Goal: Information Seeking & Learning: Learn about a topic

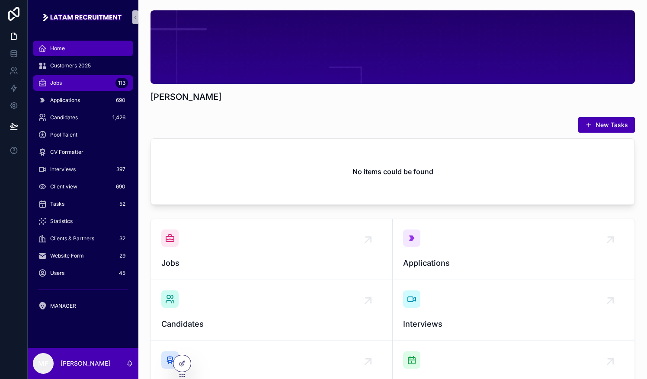
click at [73, 83] on div "Jobs 113" at bounding box center [83, 83] width 90 height 14
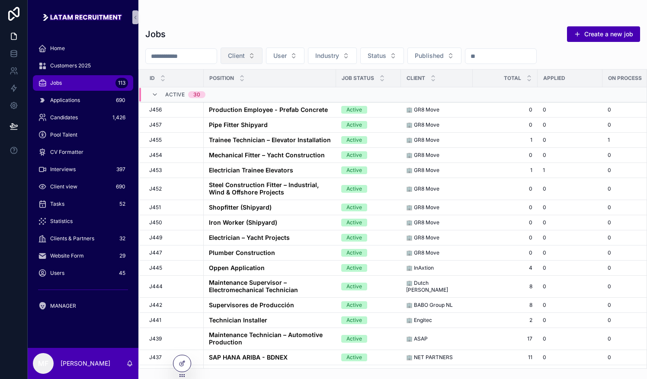
click at [262, 54] on button "Client" at bounding box center [241, 56] width 42 height 16
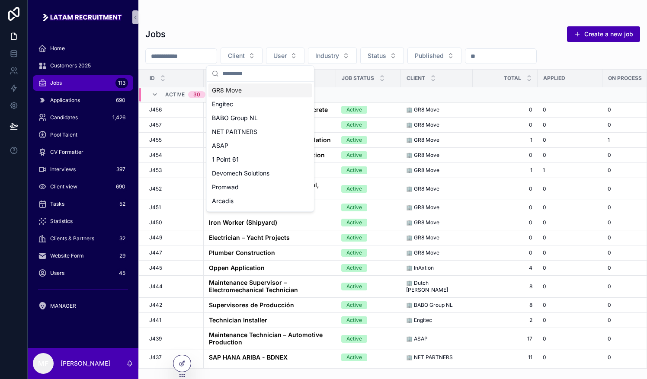
click at [244, 87] on div "GR8 Move" at bounding box center [260, 90] width 104 height 14
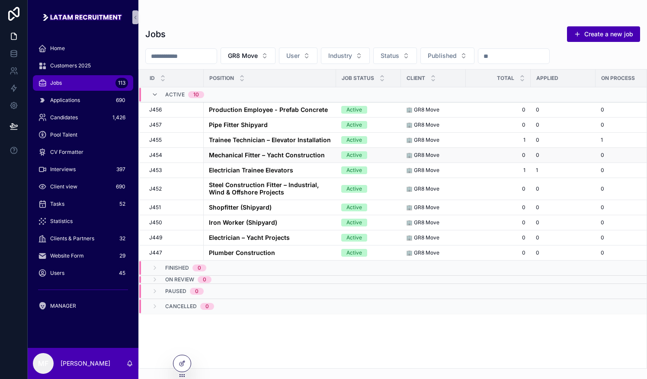
click at [223, 151] on strong "Mechanical Fitter – Yacht Construction" at bounding box center [267, 154] width 116 height 7
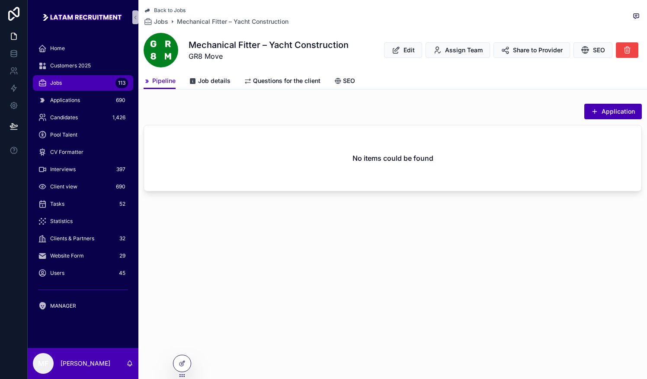
click at [153, 10] on link "Back to Jobs" at bounding box center [164, 10] width 42 height 7
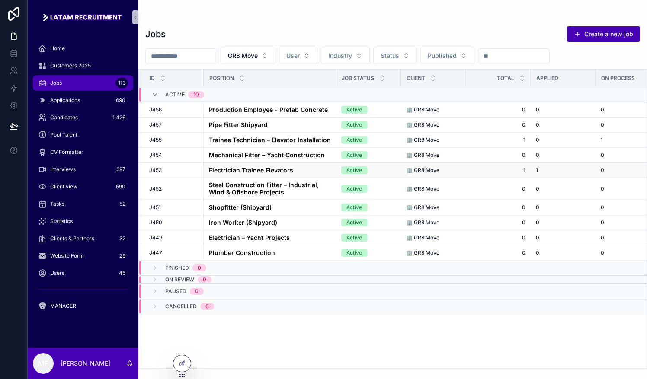
click at [252, 167] on strong "Electrician Trainee Elevators" at bounding box center [251, 169] width 84 height 7
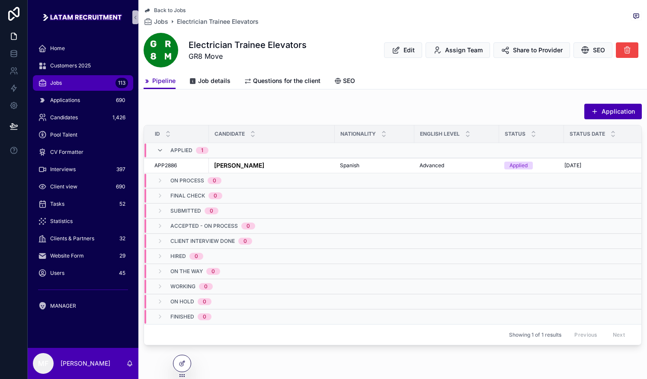
click at [172, 149] on span "Applied" at bounding box center [181, 150] width 22 height 7
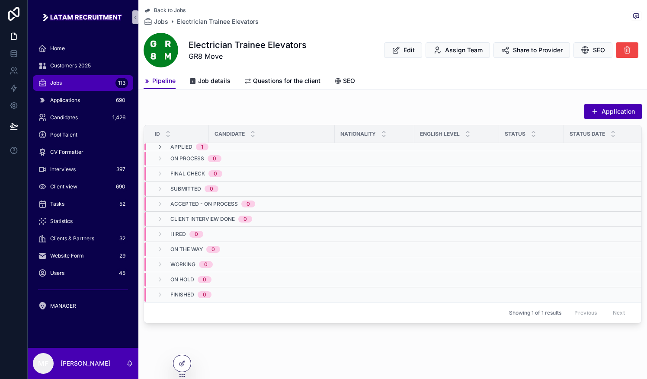
click at [172, 149] on span "Applied" at bounding box center [181, 146] width 22 height 7
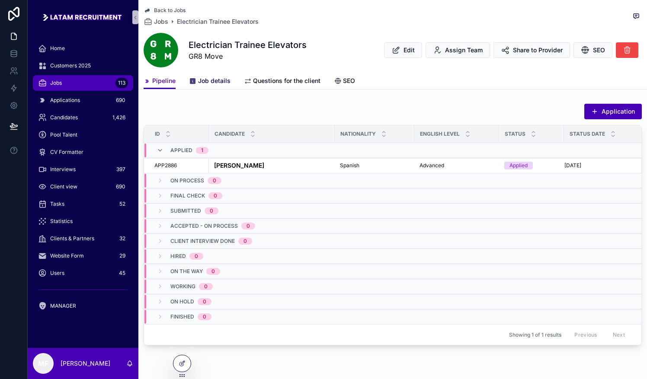
click at [209, 77] on span "Job details" at bounding box center [214, 80] width 32 height 9
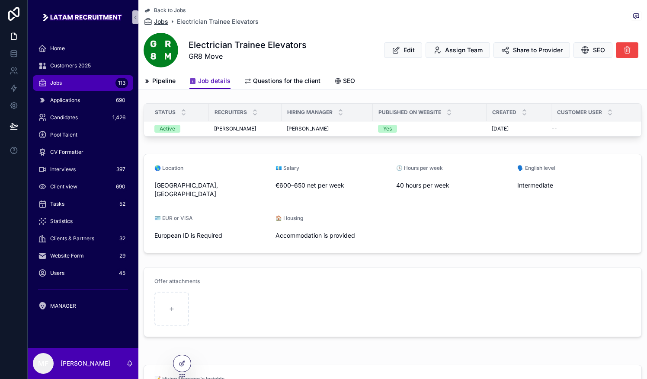
click at [159, 21] on span "Jobs" at bounding box center [161, 21] width 14 height 9
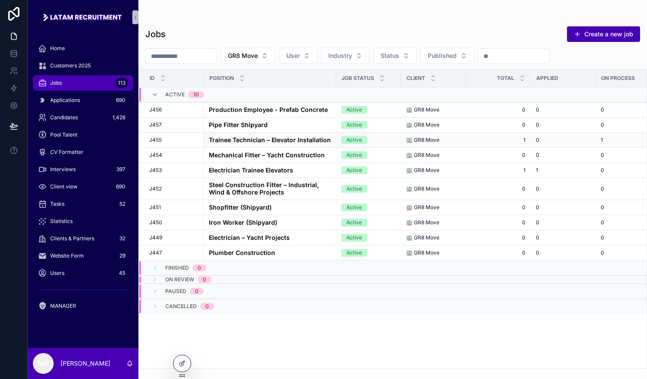
click at [225, 139] on strong "Trainee Technician – Elevator Installation" at bounding box center [270, 139] width 122 height 7
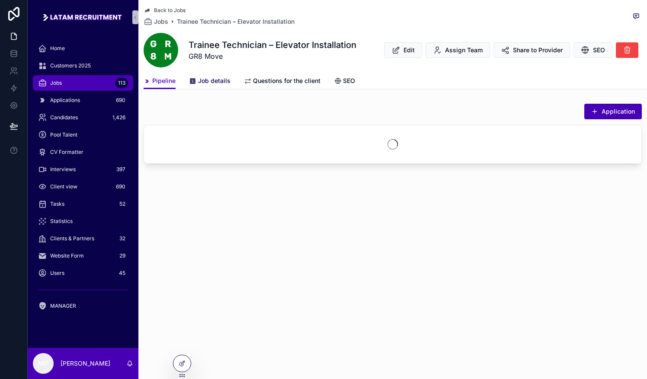
click at [202, 77] on span "Job details" at bounding box center [214, 80] width 32 height 9
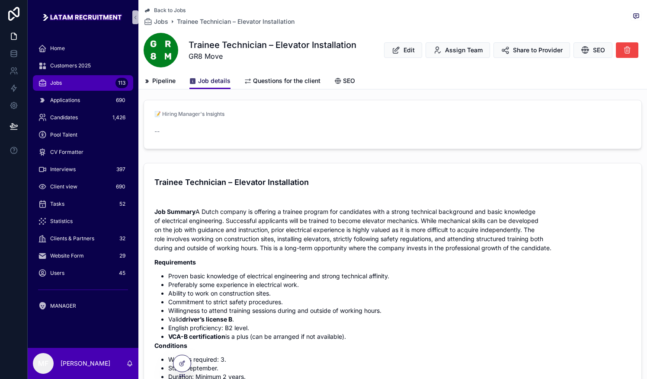
scroll to position [260, 0]
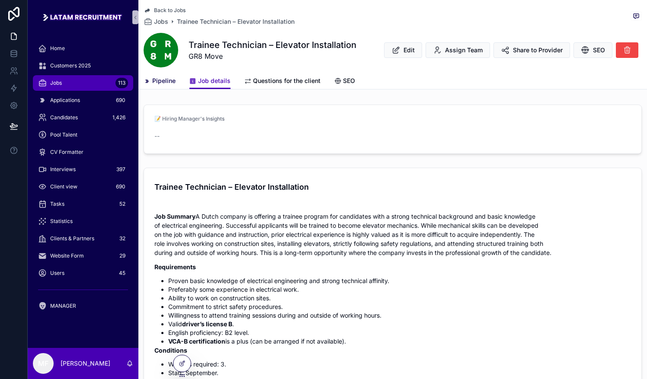
click at [156, 80] on span "Pipeline" at bounding box center [163, 80] width 23 height 9
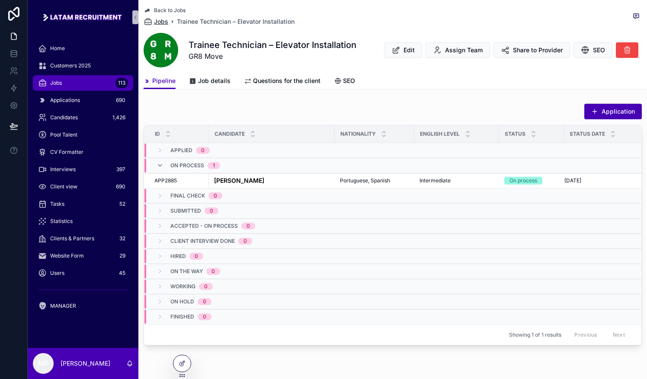
click at [157, 21] on span "Jobs" at bounding box center [161, 21] width 14 height 9
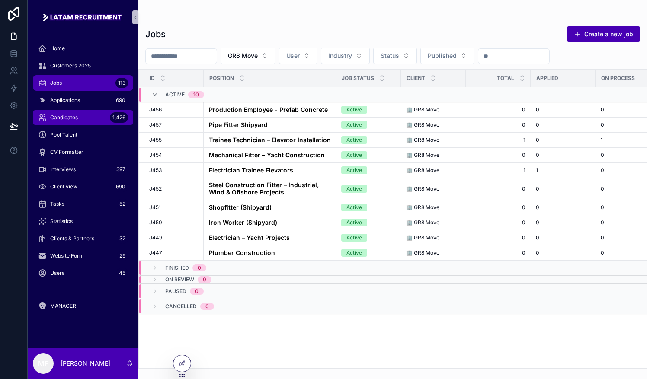
click at [67, 118] on span "Candidates" at bounding box center [64, 117] width 28 height 7
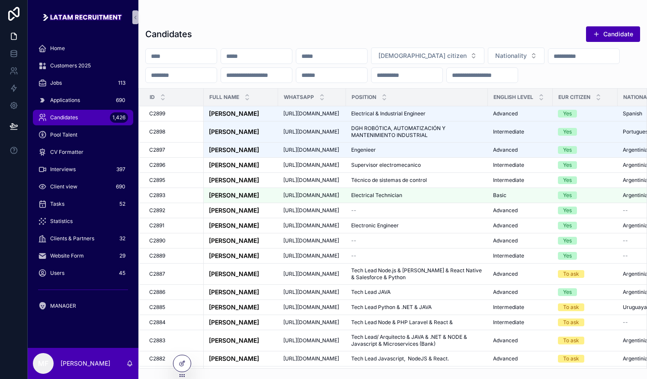
click at [442, 78] on input "scrollable content" at bounding box center [406, 75] width 71 height 12
click at [217, 76] on input "scrollable content" at bounding box center [181, 75] width 71 height 12
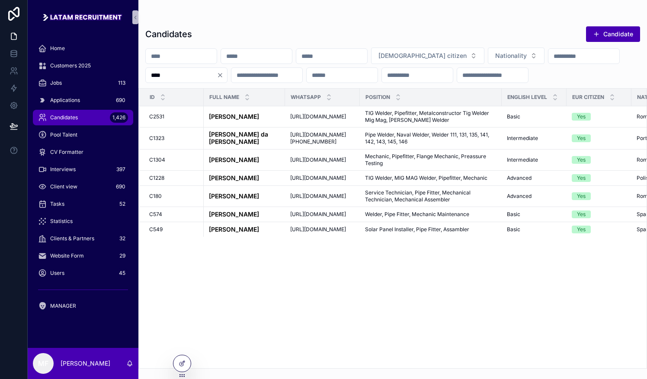
type input "****"
click at [466, 56] on span "[DEMOGRAPHIC_DATA] citizen" at bounding box center [422, 55] width 88 height 9
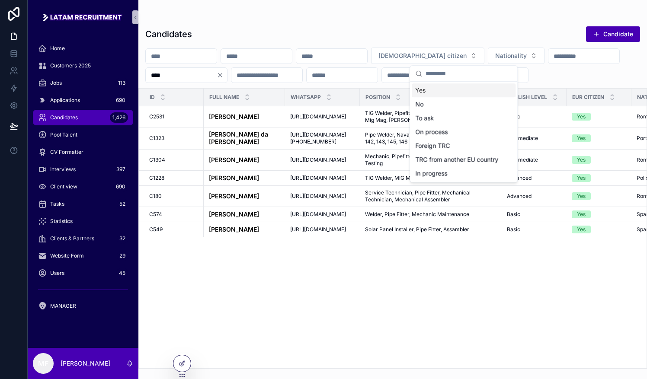
click at [429, 89] on div "Yes" at bounding box center [463, 90] width 104 height 14
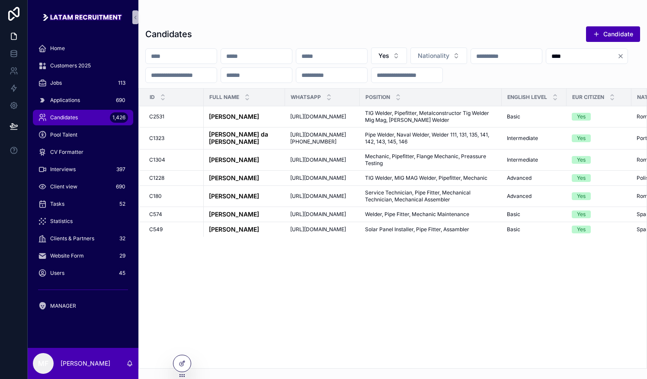
click at [618, 58] on icon "Clear" at bounding box center [619, 55] width 3 height 3
click at [546, 62] on input "scrollable content" at bounding box center [581, 56] width 71 height 12
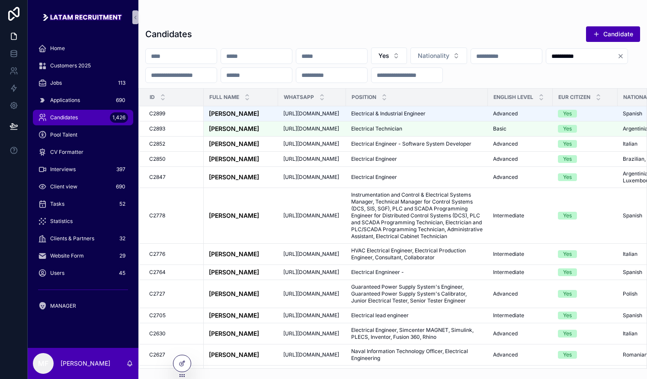
type input "**********"
drag, startPoint x: 78, startPoint y: 86, endPoint x: 84, endPoint y: 83, distance: 6.6
click at [78, 86] on div "Jobs 113" at bounding box center [83, 83] width 90 height 14
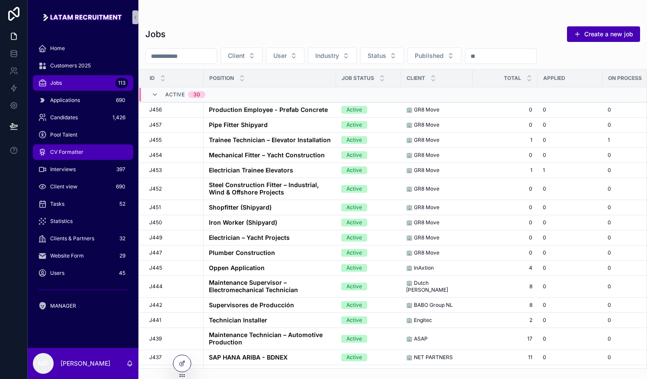
click at [71, 153] on span "CV Formatter" at bounding box center [66, 152] width 33 height 7
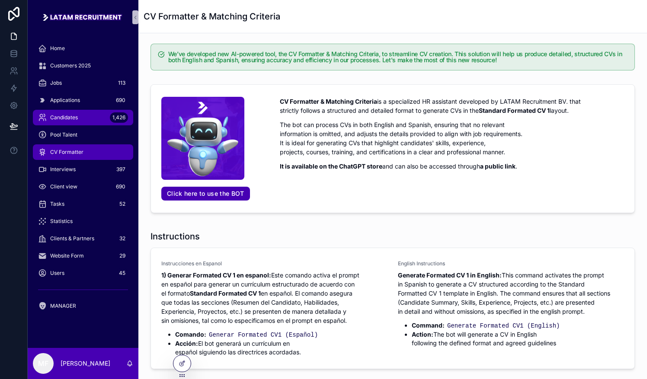
click at [69, 118] on span "Candidates" at bounding box center [64, 117] width 28 height 7
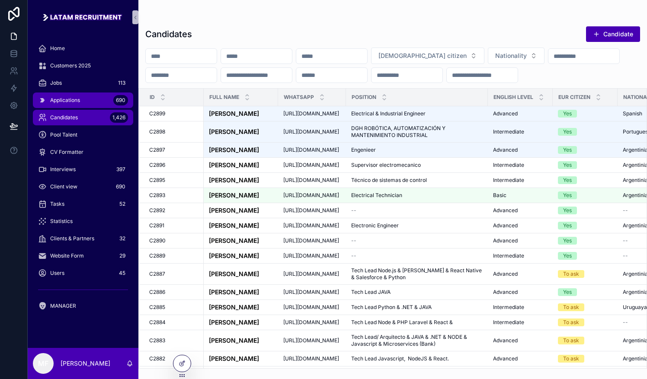
click at [82, 104] on div "Applications 690" at bounding box center [83, 100] width 90 height 14
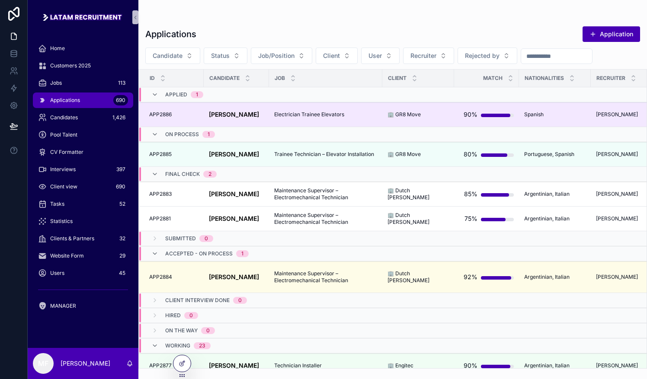
click at [243, 117] on span "[PERSON_NAME]" at bounding box center [234, 114] width 50 height 7
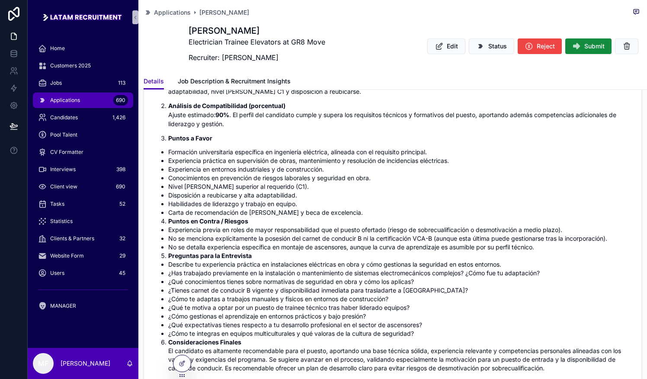
scroll to position [259, 0]
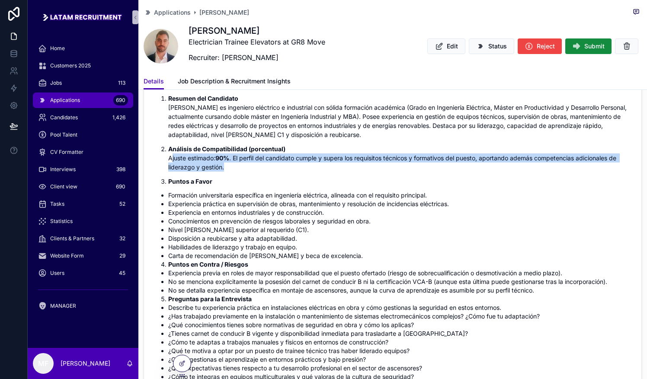
drag, startPoint x: 172, startPoint y: 157, endPoint x: 245, endPoint y: 165, distance: 72.5
click at [245, 165] on p "Análisis de Compatibilidad (porcentual) Ajuste estimado: 90% . El perfil del ca…" at bounding box center [399, 157] width 462 height 27
drag, startPoint x: 245, startPoint y: 165, endPoint x: 240, endPoint y: 169, distance: 6.1
click at [240, 169] on p "Análisis de Compatibilidad (porcentual) Ajuste estimado: 90% . El perfil del ca…" at bounding box center [399, 157] width 462 height 27
click at [232, 162] on p "Análisis de Compatibilidad (porcentual) Ajuste estimado: 90% . El perfil del ca…" at bounding box center [399, 157] width 462 height 27
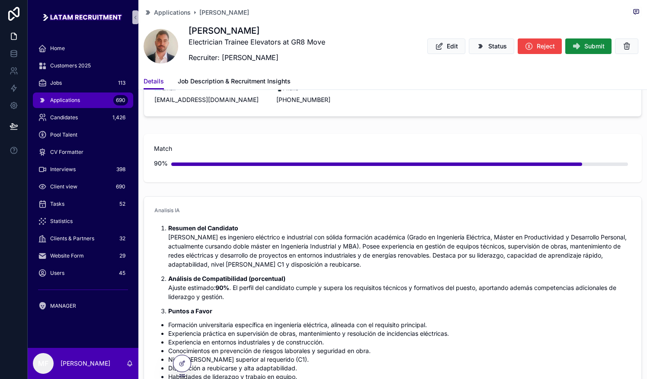
scroll to position [0, 0]
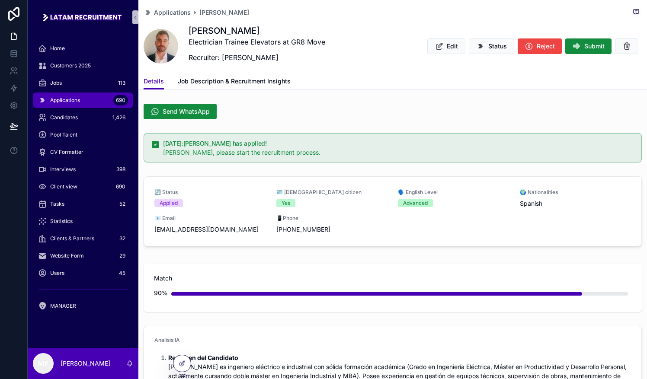
click at [63, 101] on span "Applications" at bounding box center [65, 100] width 30 height 7
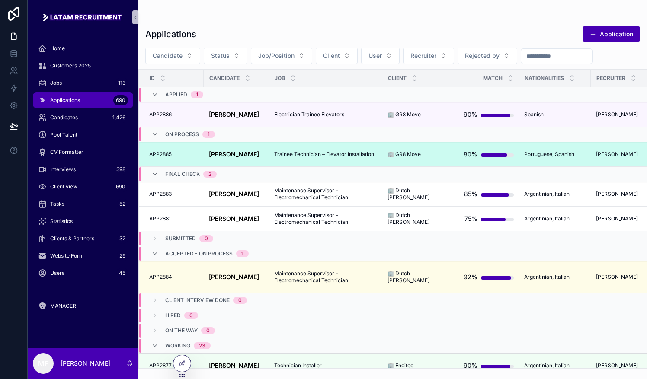
click at [245, 158] on td "[PERSON_NAME] [PERSON_NAME]" at bounding box center [236, 154] width 65 height 25
click at [259, 153] on strong "[PERSON_NAME]" at bounding box center [234, 153] width 50 height 7
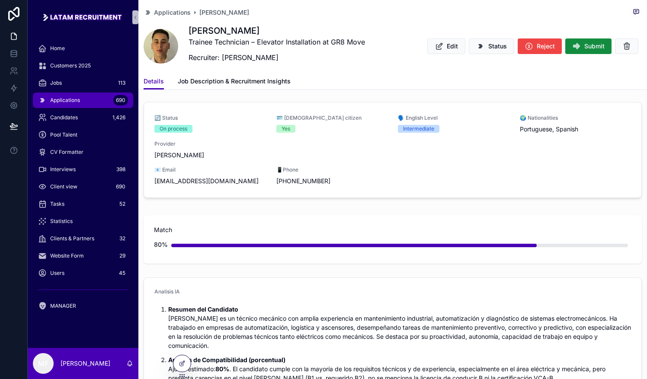
scroll to position [86, 0]
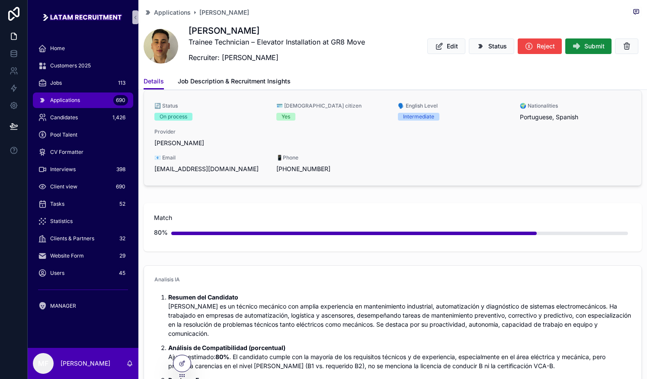
click at [532, 110] on div "🌍 Nationalities Portuguese, Spanish" at bounding box center [575, 111] width 112 height 19
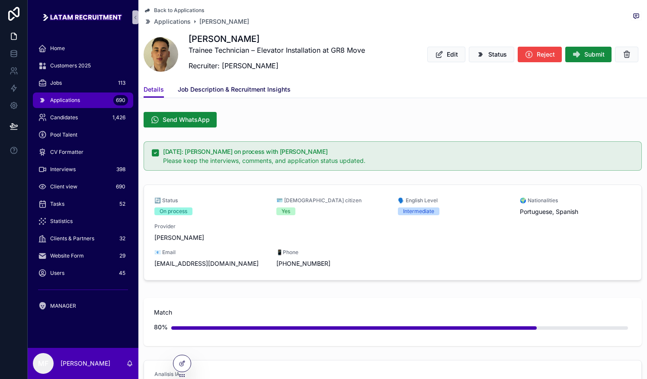
click at [219, 91] on span "Job Description & Recruitment Insights" at bounding box center [234, 89] width 113 height 9
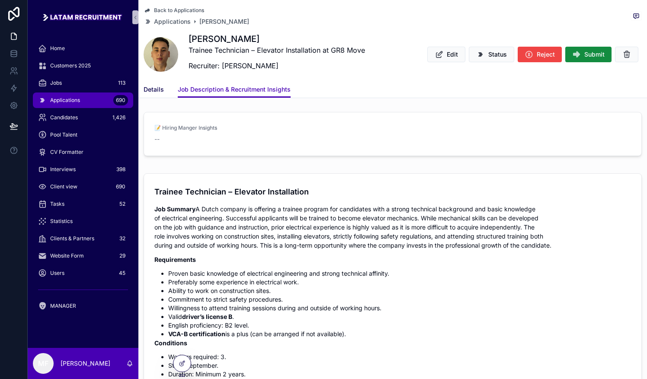
click at [154, 88] on span "Details" at bounding box center [153, 89] width 20 height 9
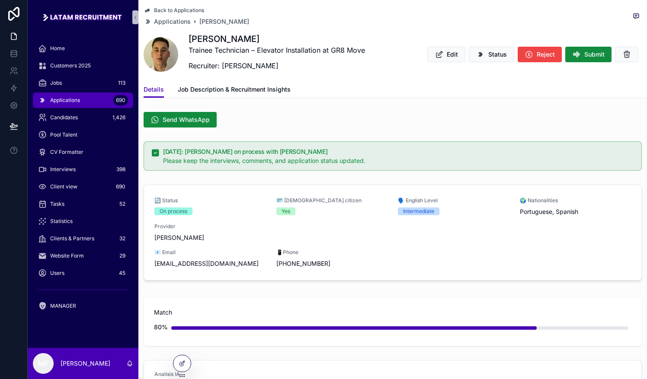
drag, startPoint x: 72, startPoint y: 105, endPoint x: 123, endPoint y: 104, distance: 51.0
click at [72, 105] on div "Applications 690" at bounding box center [83, 100] width 90 height 14
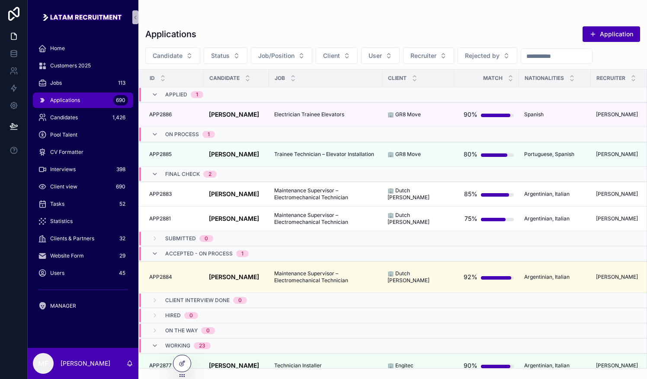
click at [77, 95] on div "Applications 690" at bounding box center [83, 100] width 90 height 14
click at [328, 91] on div "Applied 1" at bounding box center [260, 95] width 242 height 14
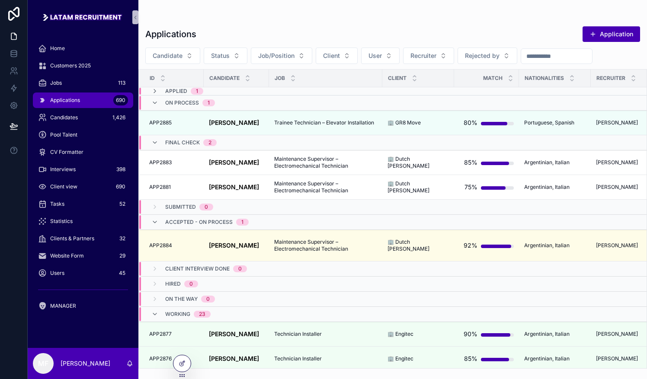
click at [86, 99] on div "Applications 690" at bounding box center [83, 100] width 90 height 14
click at [156, 106] on div "On process 1" at bounding box center [183, 103] width 64 height 14
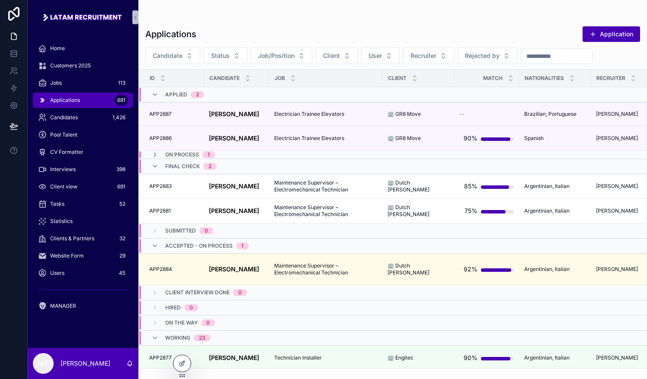
click at [160, 88] on div "Applied 2" at bounding box center [177, 95] width 53 height 14
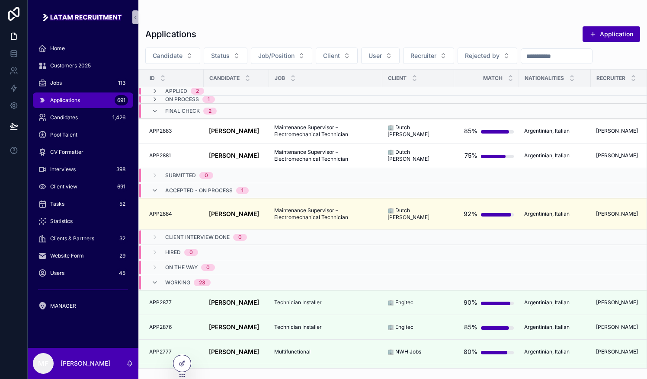
click at [174, 88] on span "Applied" at bounding box center [176, 91] width 22 height 7
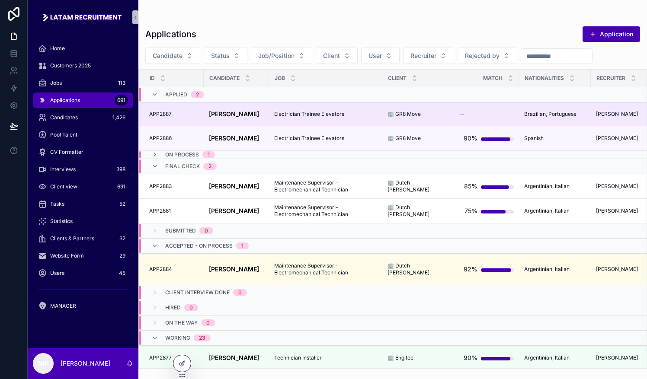
click at [235, 110] on strong "[PERSON_NAME]" at bounding box center [234, 113] width 50 height 7
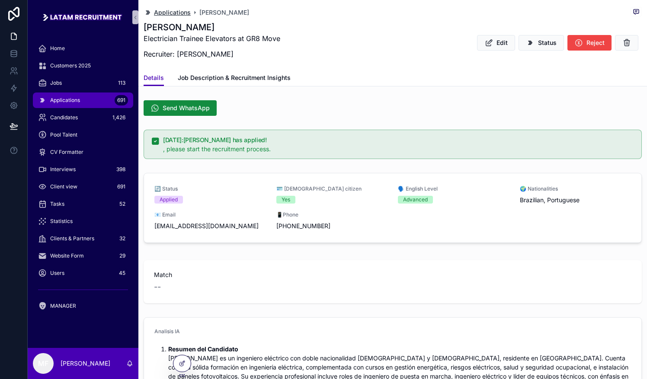
click at [178, 11] on span "Applications" at bounding box center [172, 12] width 37 height 9
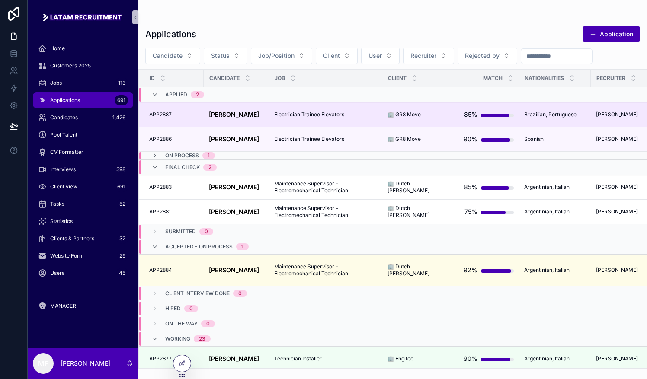
click at [178, 119] on td "APP2887 APP2887" at bounding box center [171, 114] width 65 height 25
click at [225, 112] on strong "[PERSON_NAME]" at bounding box center [234, 114] width 50 height 7
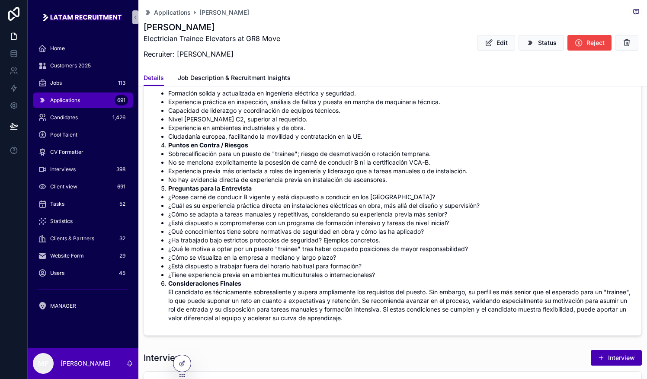
scroll to position [389, 0]
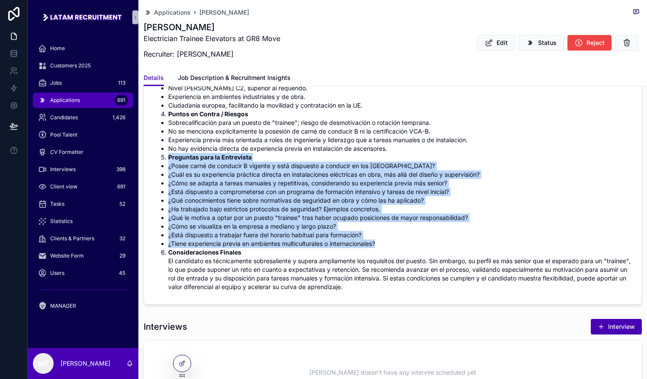
drag, startPoint x: 163, startPoint y: 155, endPoint x: 427, endPoint y: 247, distance: 279.5
click at [427, 247] on div "Resumen del Candidato [PERSON_NAME] es un ingeniero eléctrico con doble naciona…" at bounding box center [392, 126] width 476 height 331
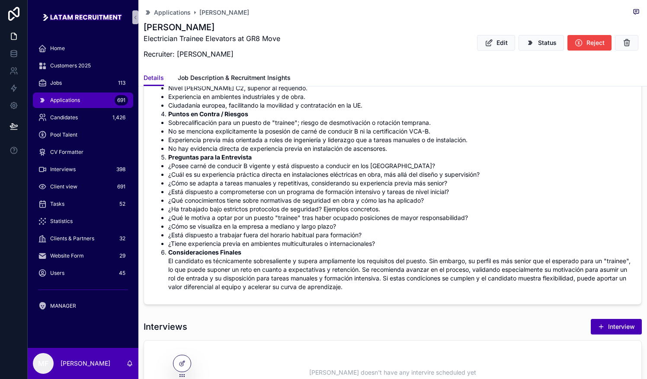
drag, startPoint x: 427, startPoint y: 247, endPoint x: 346, endPoint y: 249, distance: 81.3
click at [346, 249] on li "Consideraciones Finales El candidato es técnicamente sobresaliente y supera amp…" at bounding box center [399, 269] width 462 height 43
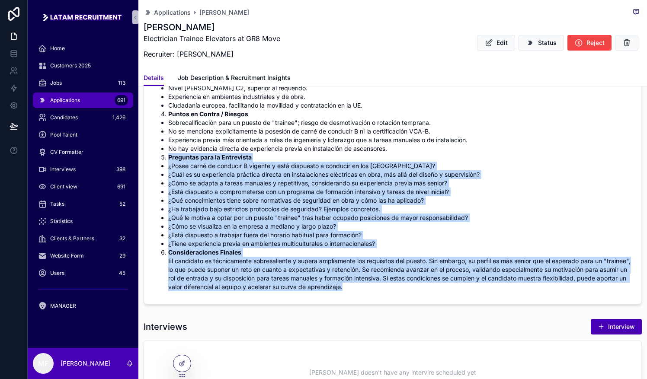
drag, startPoint x: 170, startPoint y: 157, endPoint x: 426, endPoint y: 295, distance: 290.6
click at [426, 295] on form "Analisis IA Resumen del Candidato [PERSON_NAME] es un ingeniero eléctrico con d…" at bounding box center [392, 119] width 497 height 370
click at [309, 207] on li "¿Ha trabajado bajo estrictos protocolos de seguridad? Ejemplos concretos." at bounding box center [399, 209] width 462 height 9
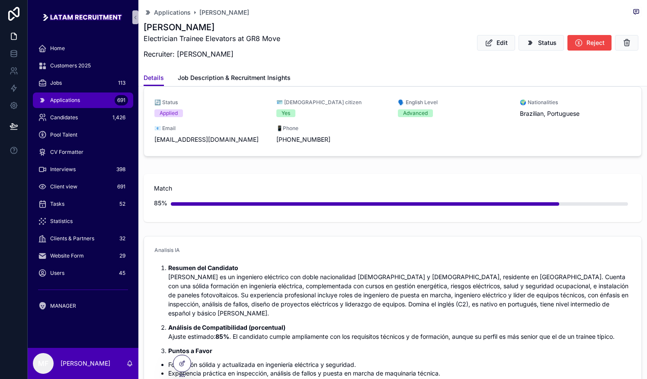
scroll to position [0, 0]
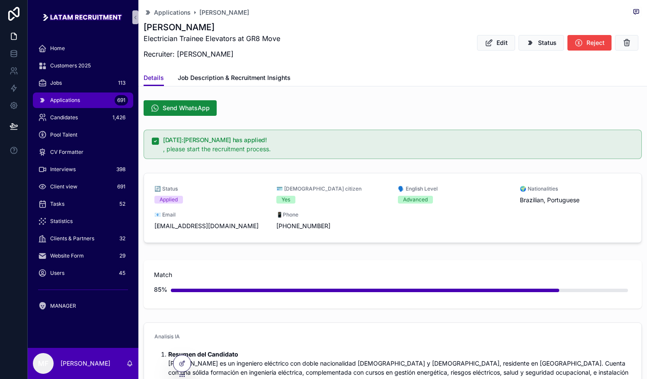
click at [64, 98] on span "Applications" at bounding box center [65, 100] width 30 height 7
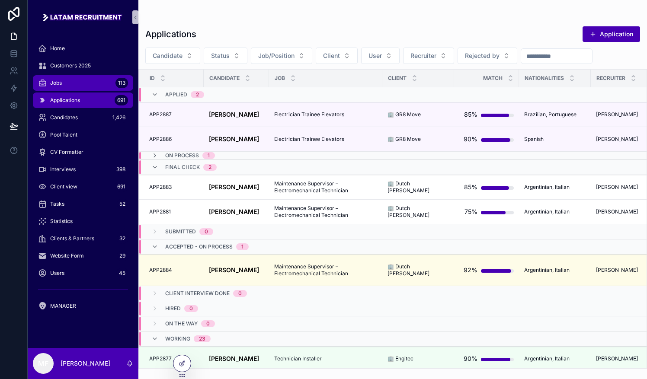
drag, startPoint x: 66, startPoint y: 85, endPoint x: 101, endPoint y: 99, distance: 37.8
click at [67, 85] on div "Jobs 113" at bounding box center [83, 83] width 90 height 14
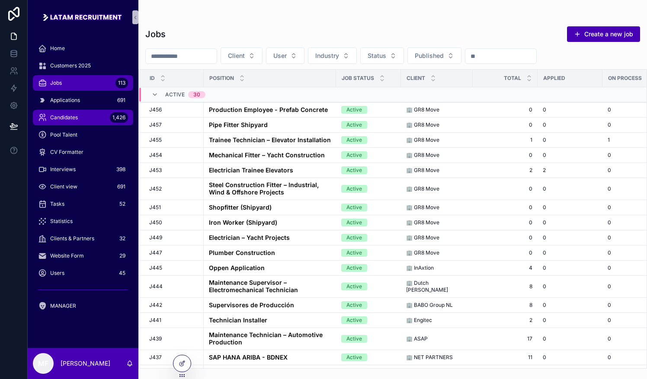
click at [62, 117] on span "Candidates" at bounding box center [64, 117] width 28 height 7
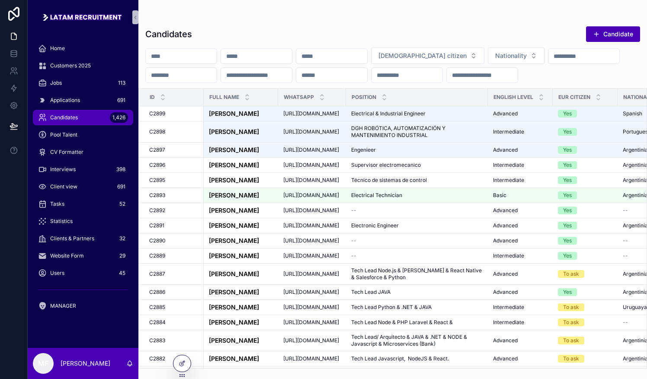
click at [99, 112] on div "Candidates 1,426" at bounding box center [83, 118] width 90 height 14
click at [67, 116] on span "Candidates" at bounding box center [64, 117] width 28 height 7
click at [81, 80] on div "Jobs 113" at bounding box center [83, 83] width 90 height 14
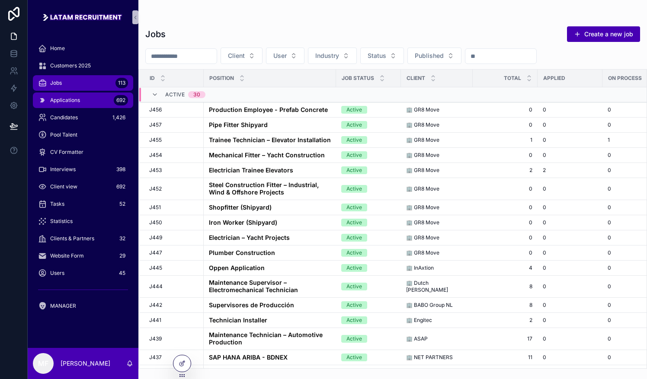
click at [79, 99] on span "Applications" at bounding box center [65, 100] width 30 height 7
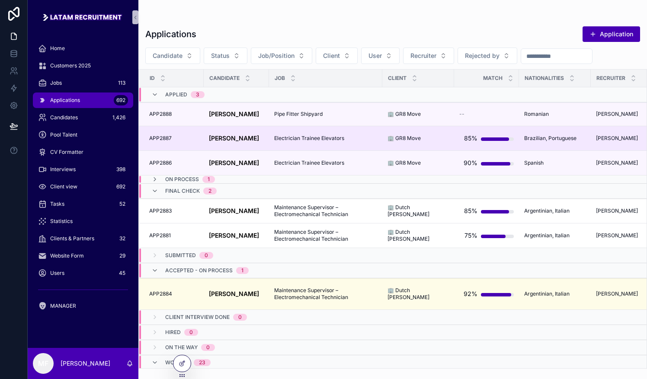
click at [212, 135] on strong "[PERSON_NAME]" at bounding box center [234, 137] width 50 height 7
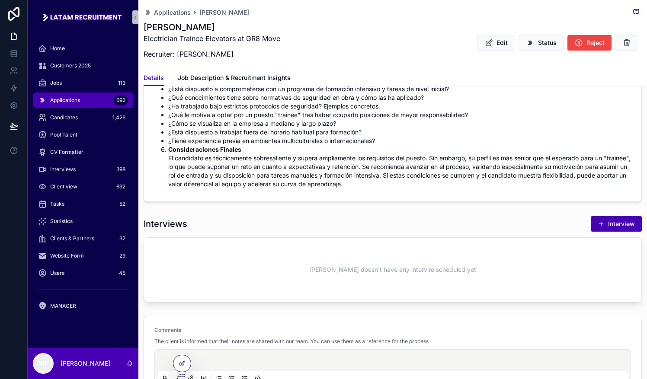
scroll to position [432, 0]
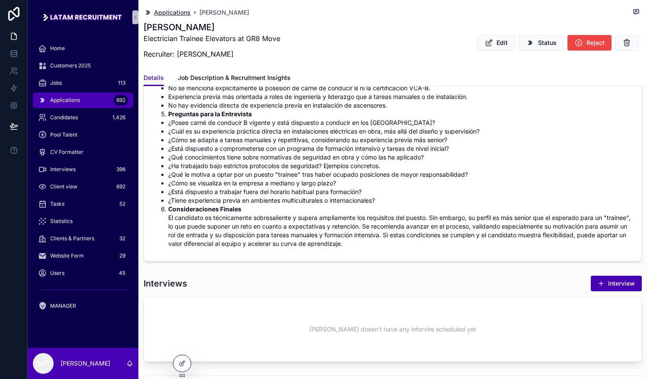
click at [175, 13] on span "Applications" at bounding box center [172, 12] width 37 height 9
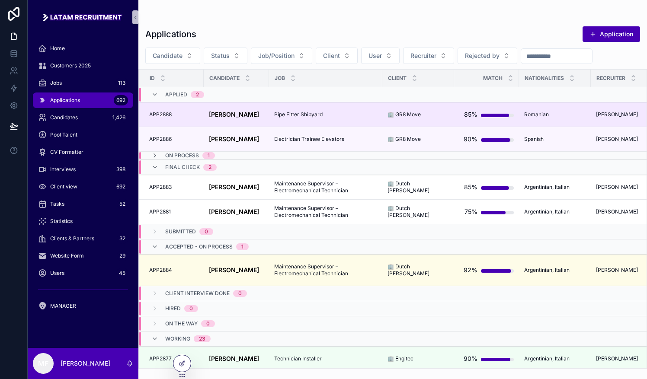
click at [243, 115] on strong "[PERSON_NAME]" at bounding box center [234, 114] width 50 height 7
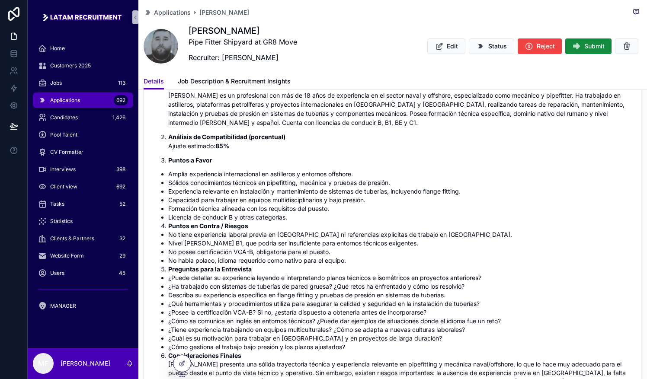
scroll to position [303, 0]
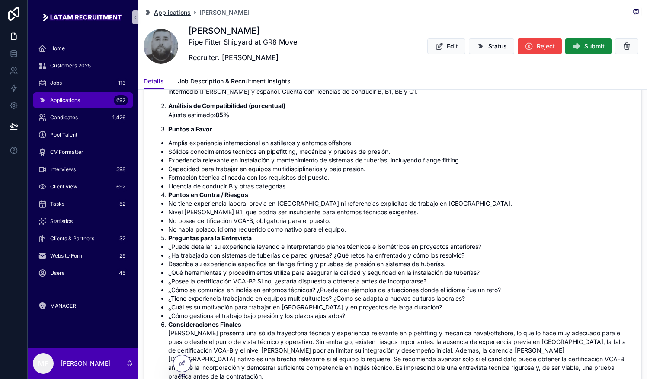
click at [172, 13] on span "Applications" at bounding box center [172, 12] width 37 height 9
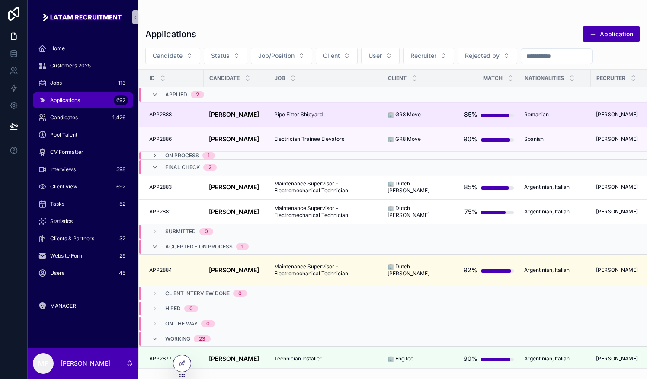
click at [215, 115] on strong "[PERSON_NAME]" at bounding box center [234, 114] width 50 height 7
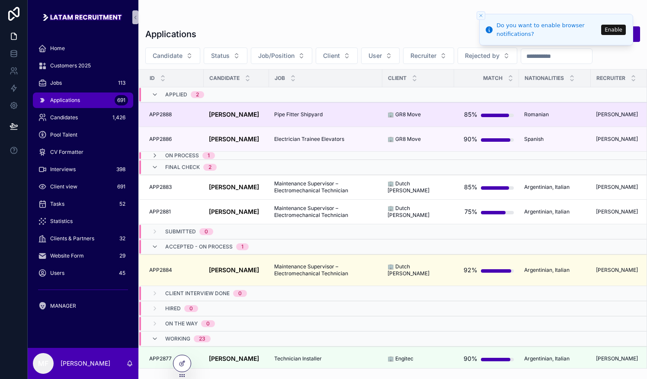
click at [172, 115] on div "APP2888 APP2888" at bounding box center [173, 114] width 49 height 7
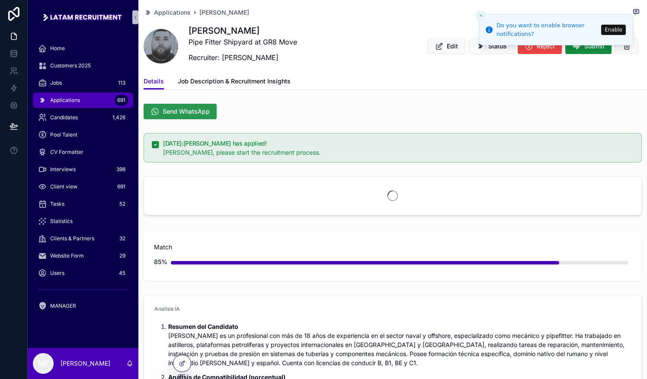
click at [193, 112] on span "Send WhatsApp" at bounding box center [186, 111] width 47 height 9
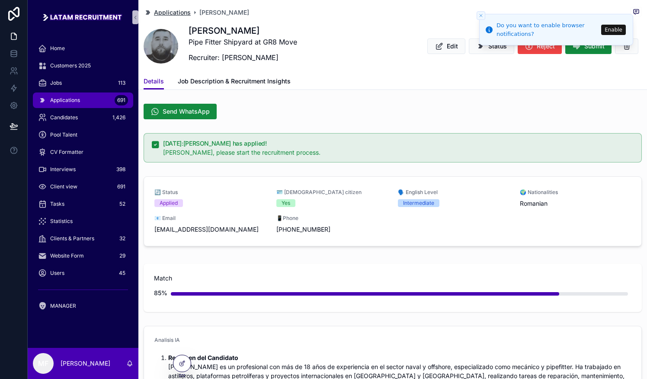
click at [176, 10] on span "Applications" at bounding box center [172, 12] width 37 height 9
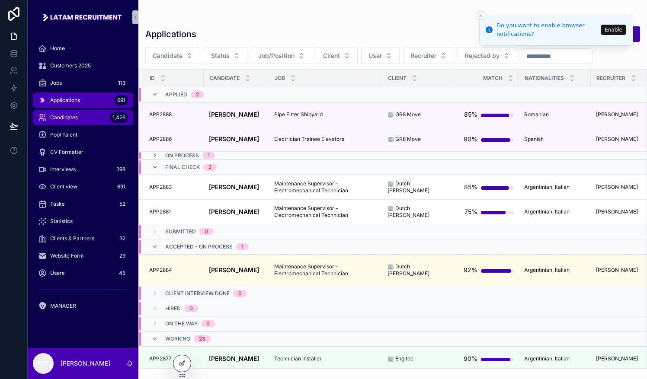
click at [71, 113] on div "Candidates 1,426" at bounding box center [83, 118] width 90 height 14
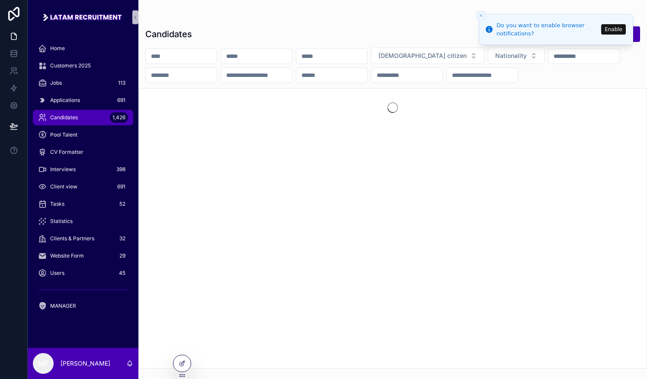
click at [480, 12] on button "Close toast" at bounding box center [480, 15] width 9 height 9
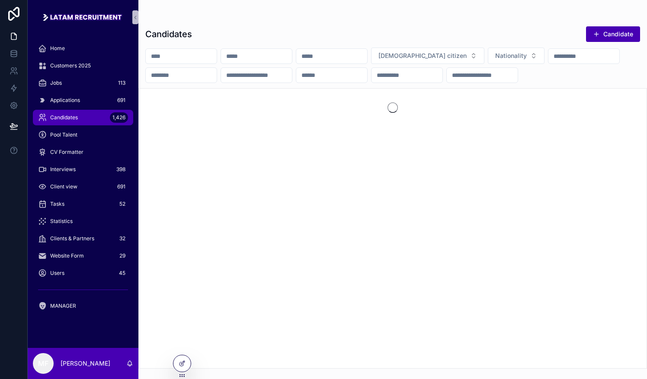
click at [89, 114] on div "Candidates 1,426" at bounding box center [83, 118] width 90 height 14
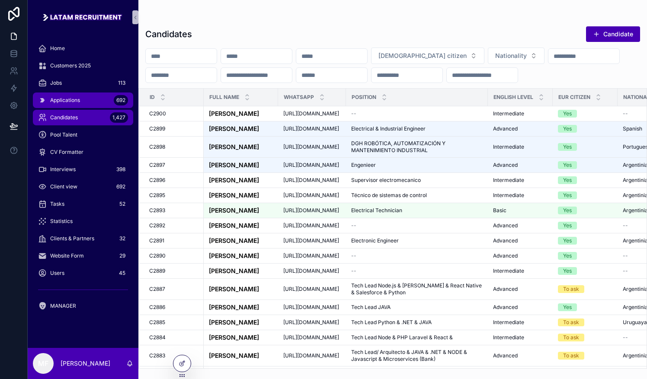
click at [73, 101] on span "Applications" at bounding box center [65, 100] width 30 height 7
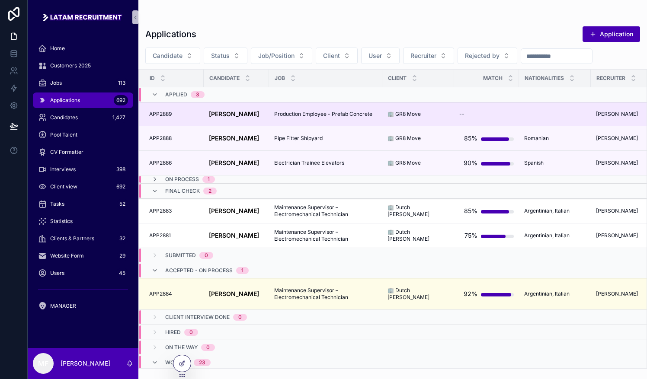
click at [347, 114] on span "Production Employee - Prefab Concrete" at bounding box center [323, 114] width 98 height 7
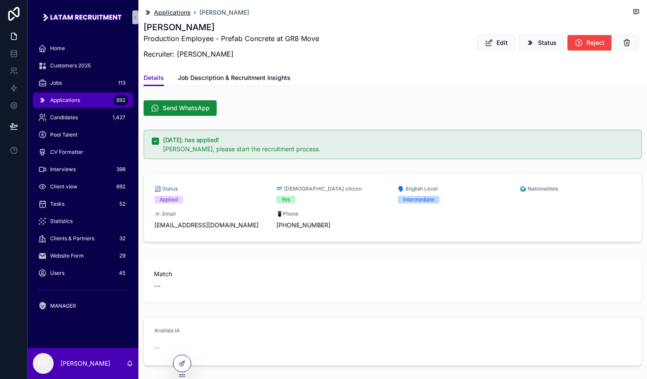
click at [173, 13] on span "Applications" at bounding box center [172, 12] width 37 height 9
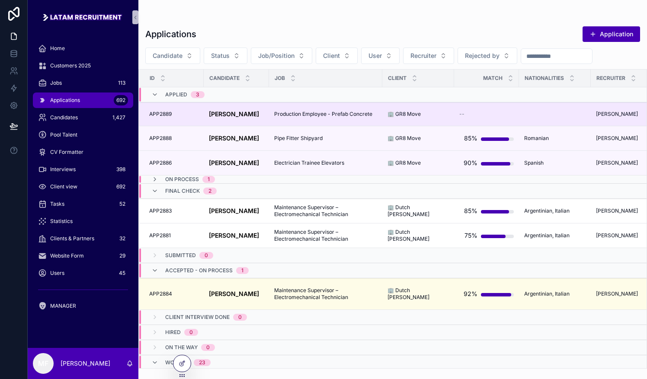
click at [309, 115] on span "Production Employee - Prefab Concrete" at bounding box center [323, 114] width 98 height 7
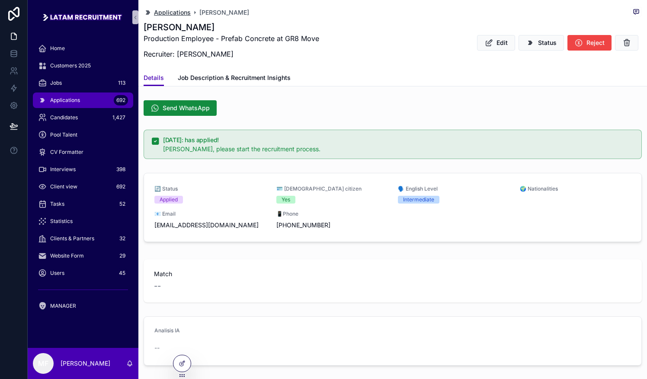
click at [165, 13] on span "Applications" at bounding box center [172, 12] width 37 height 9
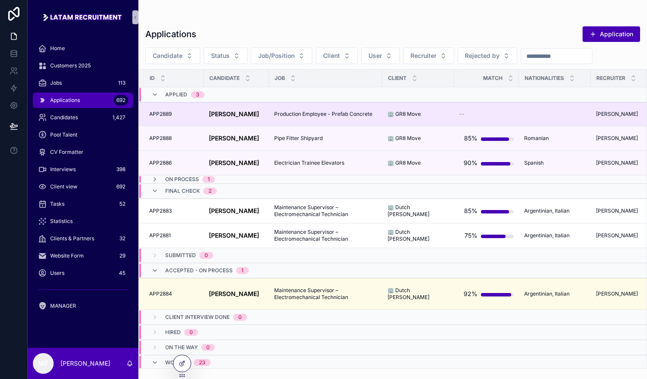
click at [234, 112] on strong "Francisco Luis DI LEVA" at bounding box center [234, 113] width 50 height 7
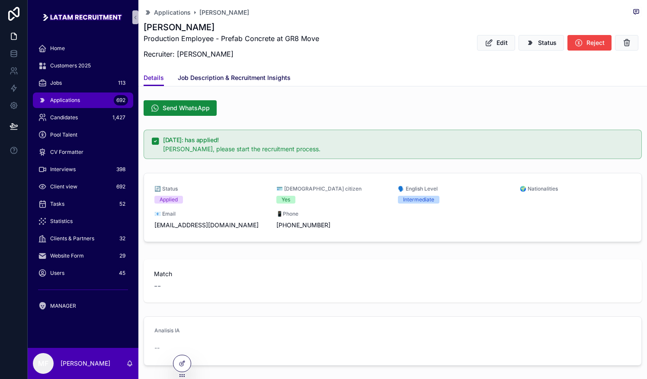
click at [208, 74] on span "Job Description & Recruitment Insights" at bounding box center [234, 77] width 113 height 9
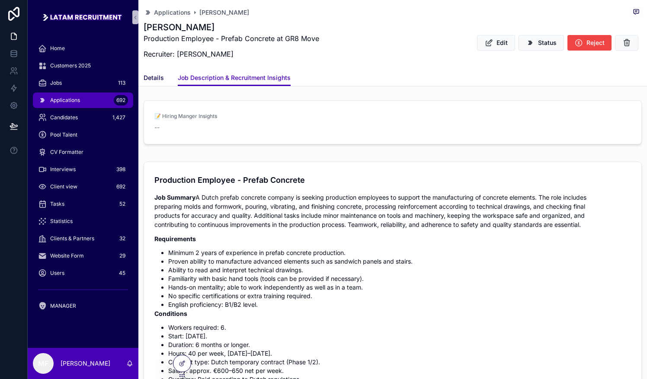
click at [154, 79] on span "Details" at bounding box center [153, 77] width 20 height 9
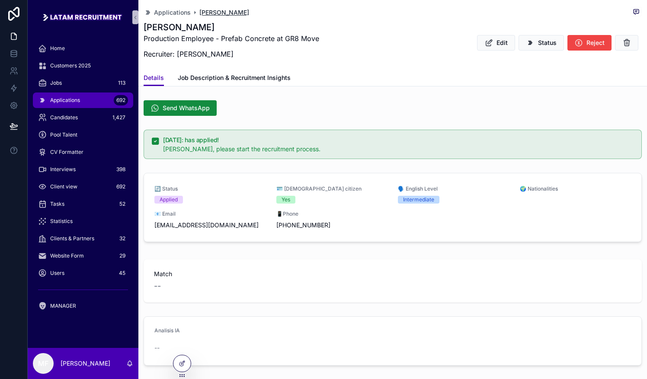
click at [233, 10] on span "Francisco Luis DI LEVA" at bounding box center [224, 12] width 50 height 9
click at [179, 14] on span "Applications" at bounding box center [172, 12] width 37 height 9
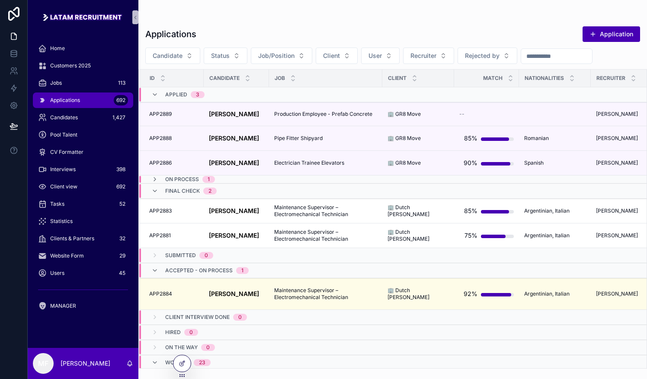
click at [231, 115] on span "Francisco Luis DI LEVA" at bounding box center [234, 114] width 50 height 7
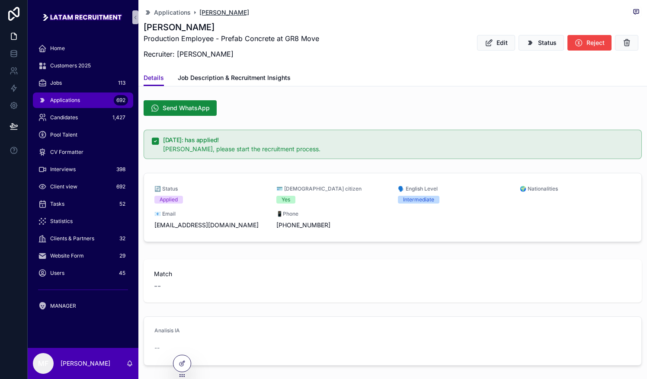
click at [210, 10] on span "Francisco Luis DI LEVA" at bounding box center [224, 12] width 50 height 9
click at [175, 11] on span "Applications" at bounding box center [172, 12] width 37 height 9
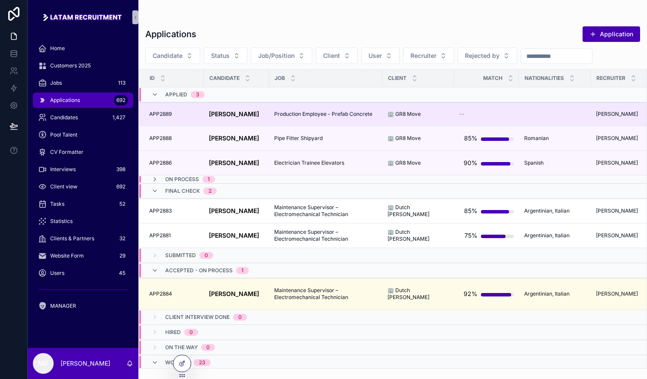
click at [321, 112] on span "Production Employee - Prefab Concrete" at bounding box center [323, 114] width 98 height 7
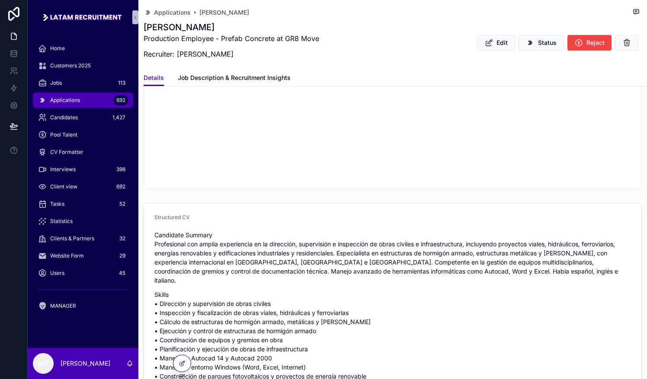
scroll to position [1002, 0]
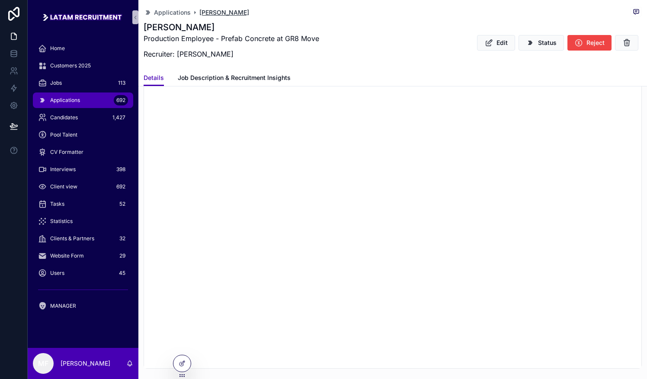
click at [223, 12] on span "Francisco Luis DI LEVA" at bounding box center [224, 12] width 50 height 9
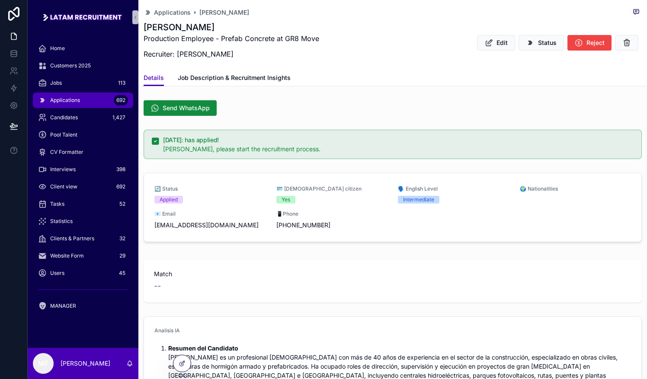
click at [175, 7] on div "Applications Francisco Luis DI LEVA" at bounding box center [392, 12] width 498 height 11
click at [174, 9] on span "Applications" at bounding box center [172, 12] width 37 height 9
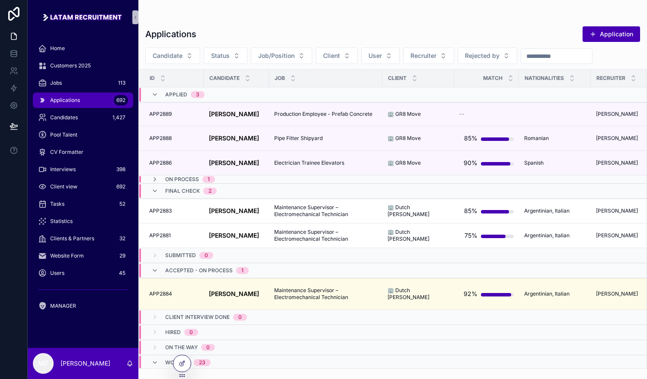
click at [172, 97] on span "Applied" at bounding box center [176, 94] width 22 height 7
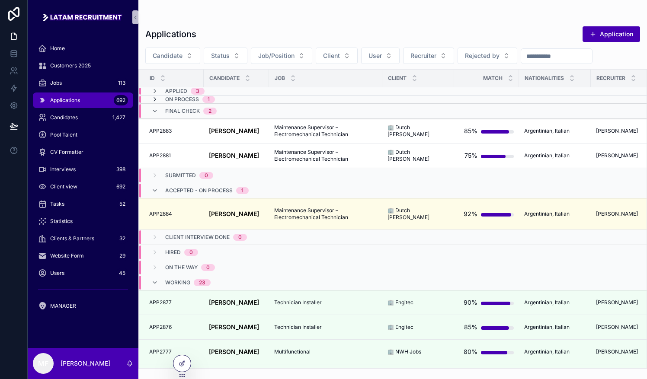
click at [157, 96] on icon "scrollable content" at bounding box center [154, 99] width 7 height 7
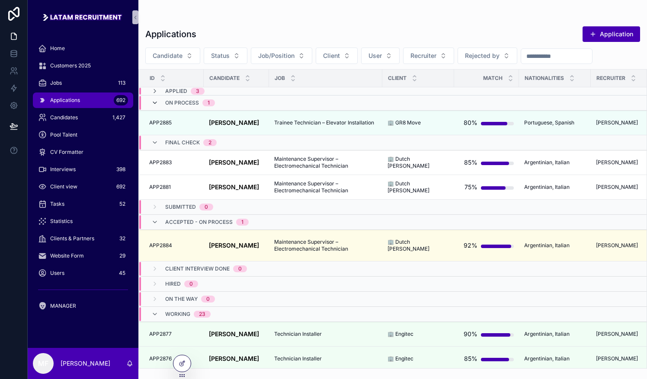
click at [156, 102] on icon "scrollable content" at bounding box center [154, 102] width 7 height 7
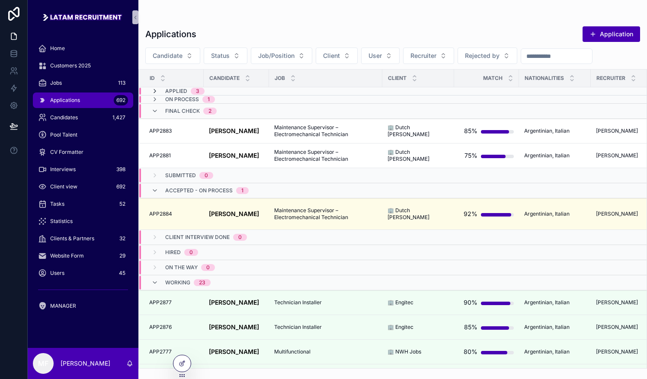
click at [157, 92] on icon "scrollable content" at bounding box center [154, 91] width 7 height 7
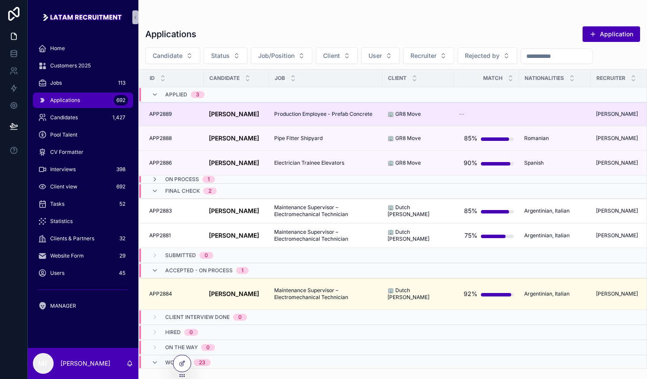
click at [210, 112] on strong "Francisco Luis DI LEVA" at bounding box center [234, 113] width 50 height 7
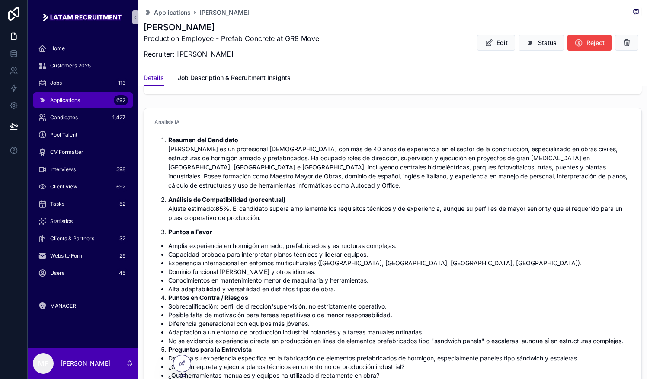
scroll to position [173, 0]
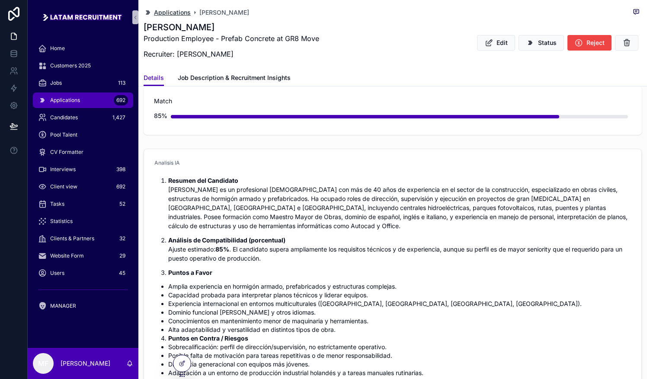
click at [189, 12] on span "Applications" at bounding box center [172, 12] width 37 height 9
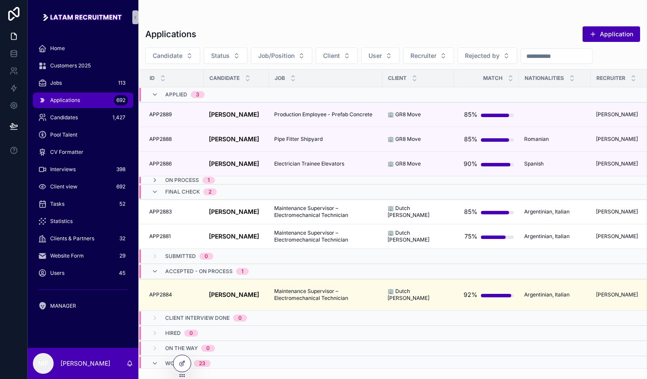
click at [215, 111] on strong "Francisco Luis DI LEVA" at bounding box center [234, 114] width 50 height 7
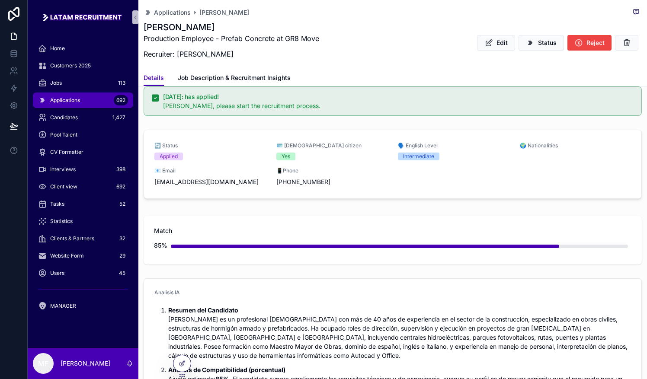
scroll to position [130, 0]
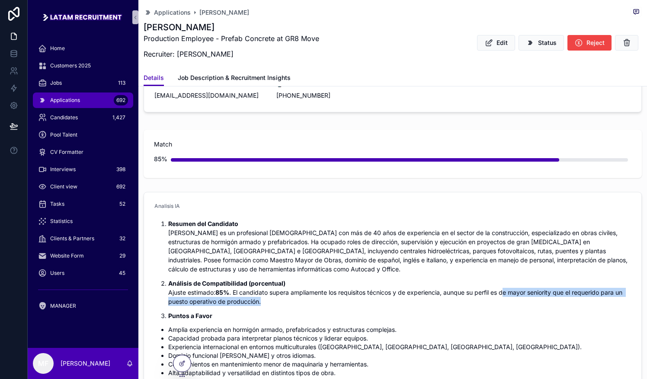
drag, startPoint x: 506, startPoint y: 293, endPoint x: 511, endPoint y: 298, distance: 7.6
click at [511, 298] on p "Análisis de Compatibilidad (porcentual) Ajuste estimado: 85% . El candidato sup…" at bounding box center [399, 292] width 462 height 27
drag, startPoint x: 511, startPoint y: 298, endPoint x: 470, endPoint y: 312, distance: 43.5
click at [469, 314] on p "Puntos a Favor" at bounding box center [399, 315] width 462 height 9
drag, startPoint x: 507, startPoint y: 290, endPoint x: 526, endPoint y: 297, distance: 19.7
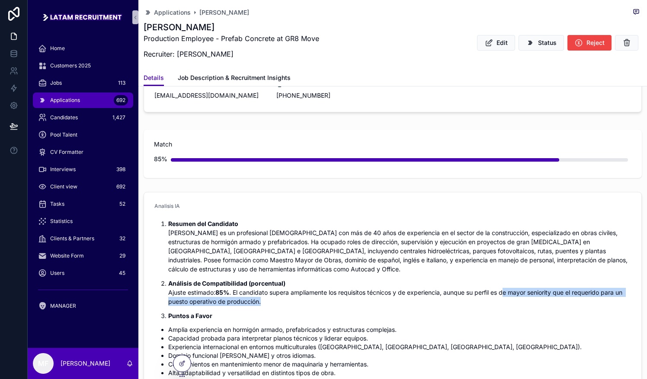
click at [526, 297] on p "Análisis de Compatibilidad (porcentual) Ajuste estimado: 85% . El candidato sup…" at bounding box center [399, 292] width 462 height 27
drag, startPoint x: 526, startPoint y: 297, endPoint x: 494, endPoint y: 351, distance: 62.4
click at [494, 351] on li "Dominio funcional de inglés y otros idiomas." at bounding box center [399, 355] width 462 height 9
drag, startPoint x: 447, startPoint y: 289, endPoint x: 465, endPoint y: 307, distance: 25.7
click at [465, 307] on ol "Resumen del Candidato Francisco Luis Di Leva es un profesional argentino-italia…" at bounding box center [392, 269] width 476 height 101
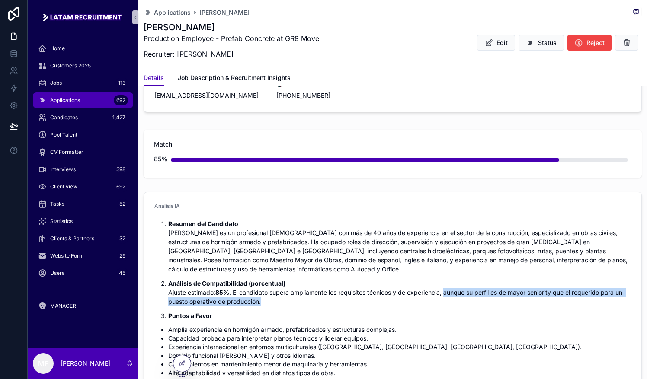
click at [465, 307] on ol "Resumen del Candidato Francisco Luis Di Leva es un profesional argentino-italia…" at bounding box center [392, 269] width 476 height 101
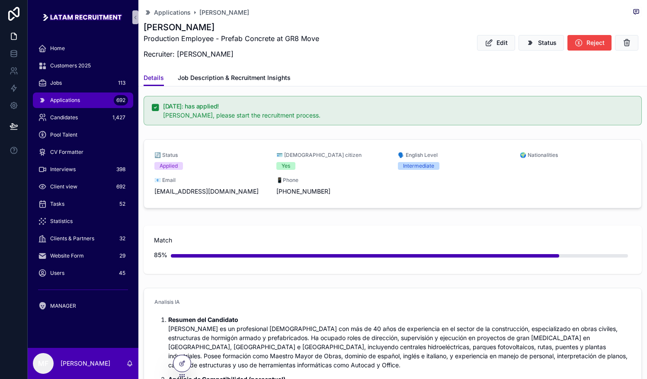
scroll to position [0, 0]
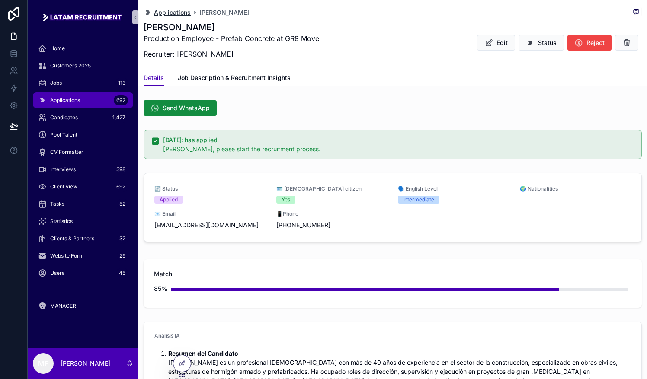
click at [173, 8] on div "Applications Francisco Luis DI LEVA" at bounding box center [392, 12] width 498 height 11
click at [182, 6] on div "Applications Francisco Luis DI LEVA Francisco Luis DI LEVA Production Employee …" at bounding box center [392, 35] width 498 height 70
click at [170, 16] on span "Applications" at bounding box center [172, 12] width 37 height 9
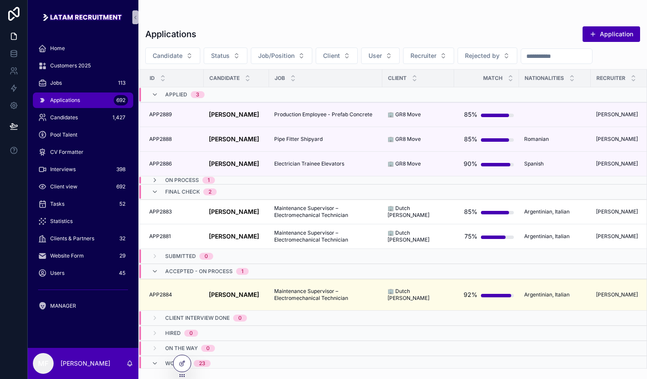
drag, startPoint x: 77, startPoint y: 96, endPoint x: 81, endPoint y: 94, distance: 4.7
click at [77, 96] on div "Applications 692" at bounding box center [83, 100] width 90 height 14
